Goal: Task Accomplishment & Management: Use online tool/utility

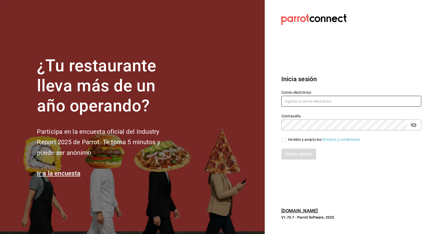
type input "miriamvianeydiazramirez@gmail.com"
drag, startPoint x: 352, startPoint y: 102, endPoint x: 130, endPoint y: 94, distance: 222.2
click at [130, 94] on div "¿Tu restaurante lleva más de un año operando? Participa en la encuesta oficial …" at bounding box center [220, 117] width 441 height 234
type input "rylyns23@gmail.com"
click at [125, 101] on div "¿Tu restaurante lleva más de un año operando? Participa en la encuesta oficial …" at bounding box center [220, 117] width 441 height 234
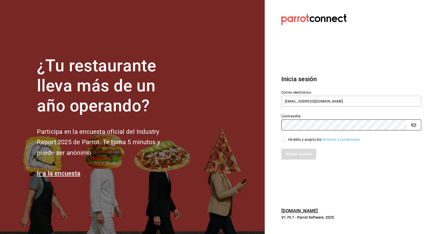
click at [290, 198] on section "Datos incorrectos. Verifica que tu Correo o Contraseña estén bien escritos. Ini…" at bounding box center [349, 117] width 169 height 234
click at [284, 141] on input "He leído y acepto los Términos y condiciones." at bounding box center [283, 139] width 5 height 5
checkbox input "true"
click at [290, 152] on button "Iniciar sesión" at bounding box center [298, 153] width 35 height 11
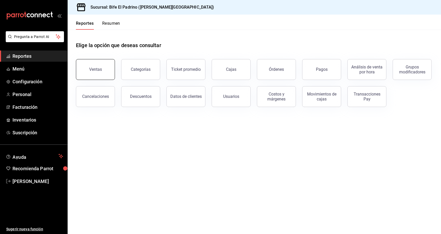
click at [101, 61] on button "Ventas" at bounding box center [95, 69] width 39 height 21
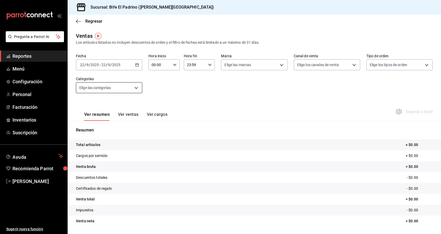
click at [133, 89] on body "Pregunta a Parrot AI Reportes Menú Configuración Personal Facturación Inventari…" at bounding box center [220, 117] width 441 height 234
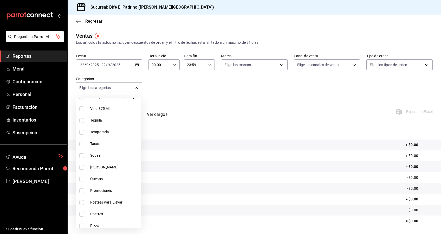
scroll to position [244, 0]
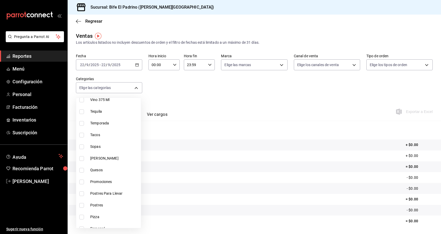
click at [240, 89] on div at bounding box center [220, 117] width 441 height 234
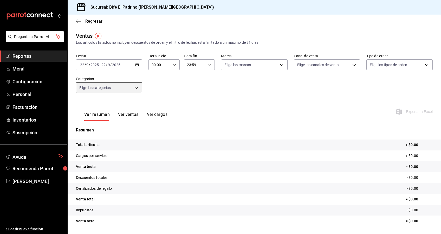
scroll to position [16, 0]
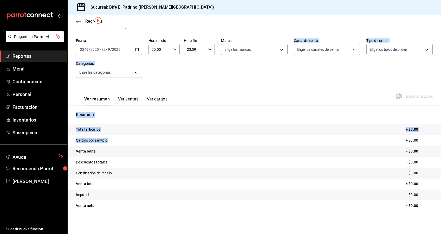
drag, startPoint x: 240, startPoint y: 82, endPoint x: 306, endPoint y: 137, distance: 85.3
click at [306, 137] on div "Ventas Los artículos listados no incluyen descuentos de orden y el filtro de fe…" at bounding box center [254, 121] width 373 height 209
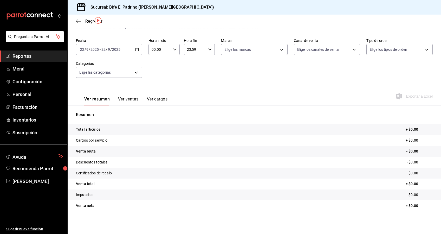
click at [279, 208] on tr "Venta neta = $0.00" at bounding box center [254, 205] width 373 height 11
click at [137, 71] on body "Pregunta a Parrot AI Reportes Menú Configuración Personal Facturación Inventari…" at bounding box center [220, 117] width 441 height 234
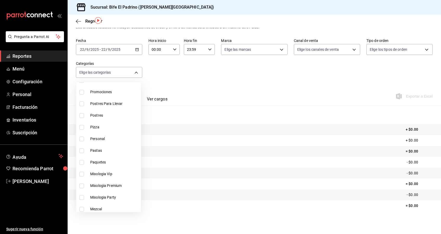
scroll to position [320, 0]
click at [82, 172] on input "checkbox" at bounding box center [81, 172] width 5 height 5
checkbox input "true"
type input "1d2c5986-edd9-4a64-922c-783683acbc40"
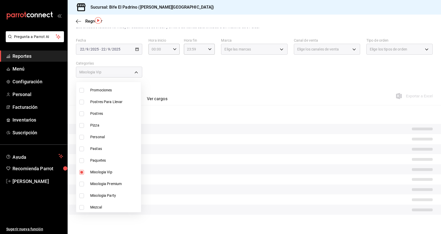
click at [83, 183] on input "checkbox" at bounding box center [81, 183] width 5 height 5
checkbox input "true"
type input "1d2c5986-edd9-4a64-922c-783683acbc40,a4b21172-25d2-47cb-acb0-37d999ae7549"
click at [83, 195] on input "checkbox" at bounding box center [81, 195] width 5 height 5
checkbox input "true"
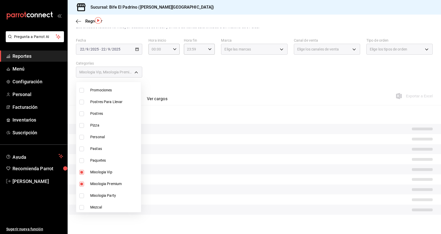
type input "1d2c5986-edd9-4a64-922c-783683acbc40,a4b21172-25d2-47cb-acb0-37d999ae7549,b323a…"
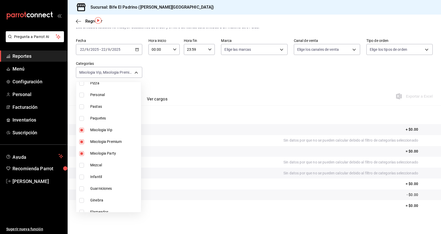
scroll to position [362, 0]
click at [185, 72] on div at bounding box center [220, 117] width 441 height 234
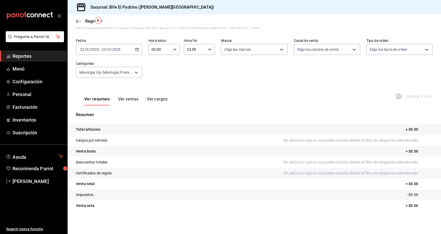
click at [136, 50] on icon "button" at bounding box center [137, 50] width 4 height 4
click at [98, 100] on span "Mes actual" at bounding box center [100, 99] width 40 height 5
click at [129, 98] on button "Ver ventas" at bounding box center [128, 100] width 21 height 9
